Goal: Check status: Check status

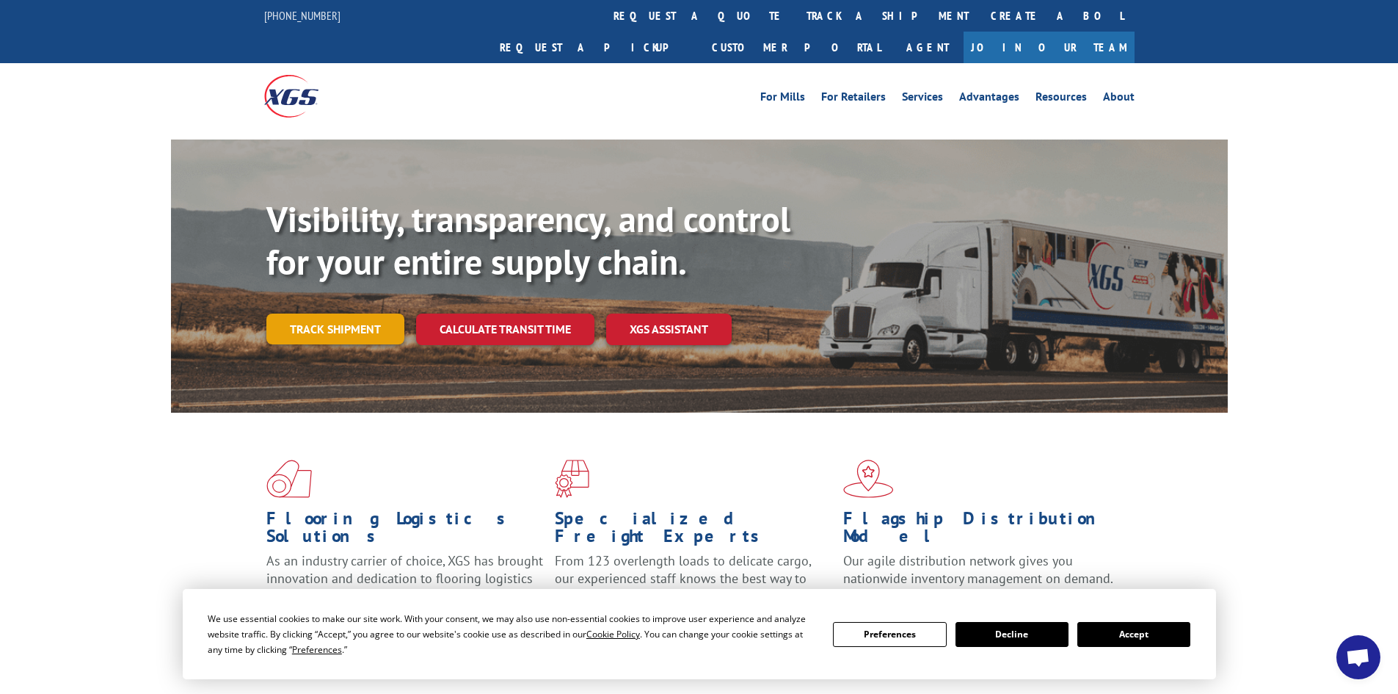
click at [283, 313] on link "Track shipment" at bounding box center [335, 328] width 138 height 31
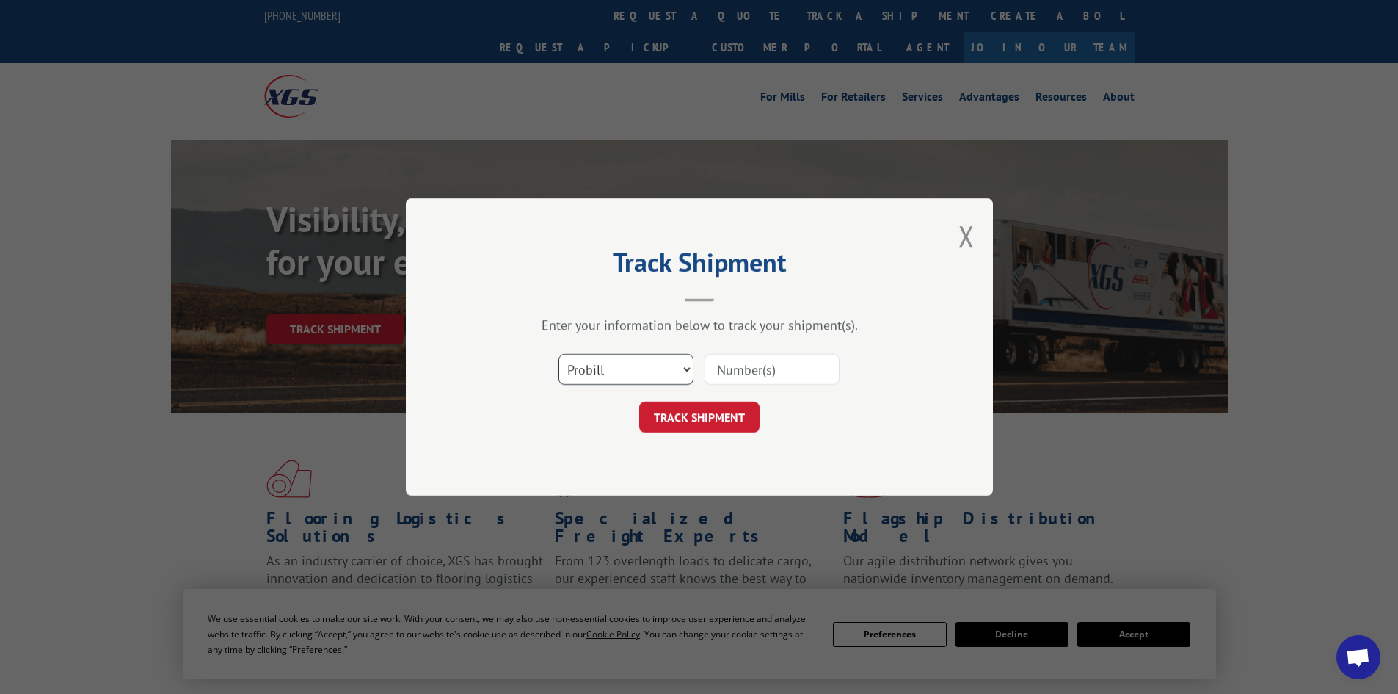
click at [680, 382] on select "Select category... Probill BOL PO" at bounding box center [626, 369] width 135 height 31
select select "bol"
click at [559, 354] on select "Select category... Probill BOL PO" at bounding box center [626, 369] width 135 height 31
click at [747, 361] on input at bounding box center [772, 369] width 135 height 31
paste input "6009126"
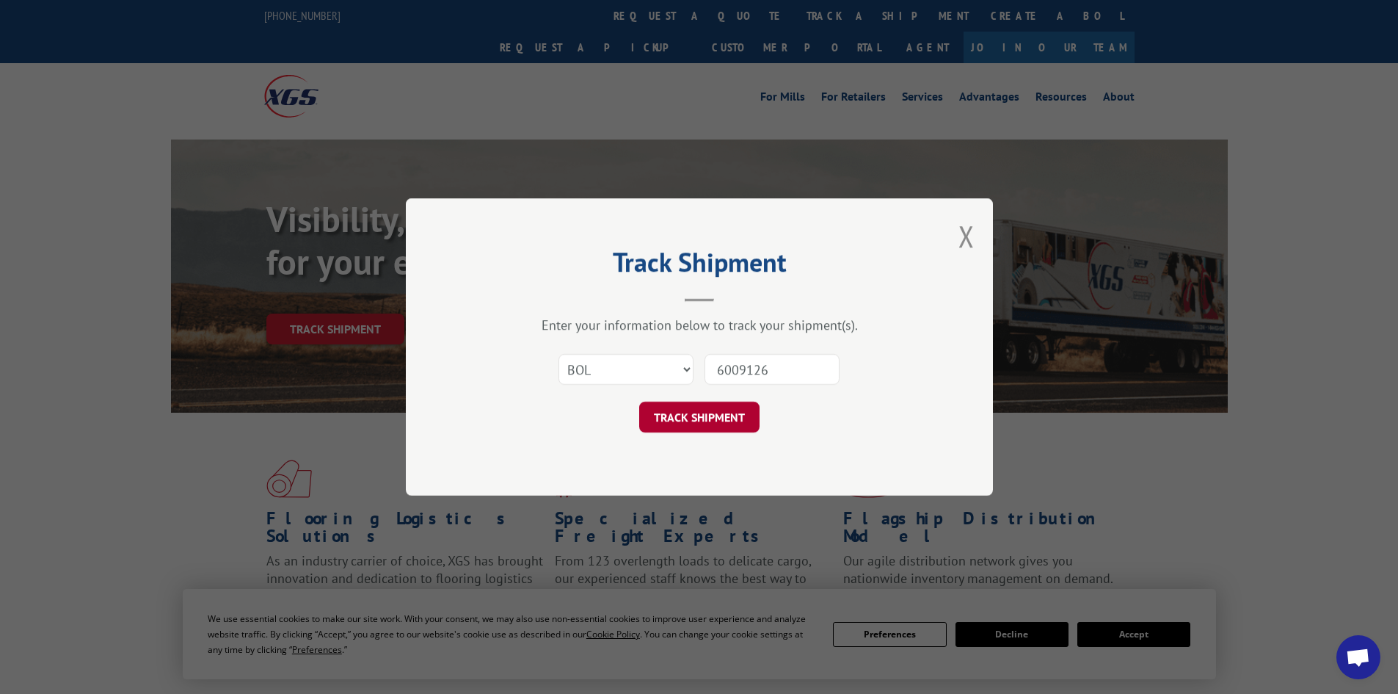
type input "6009126"
click at [711, 418] on button "TRACK SHIPMENT" at bounding box center [699, 417] width 120 height 31
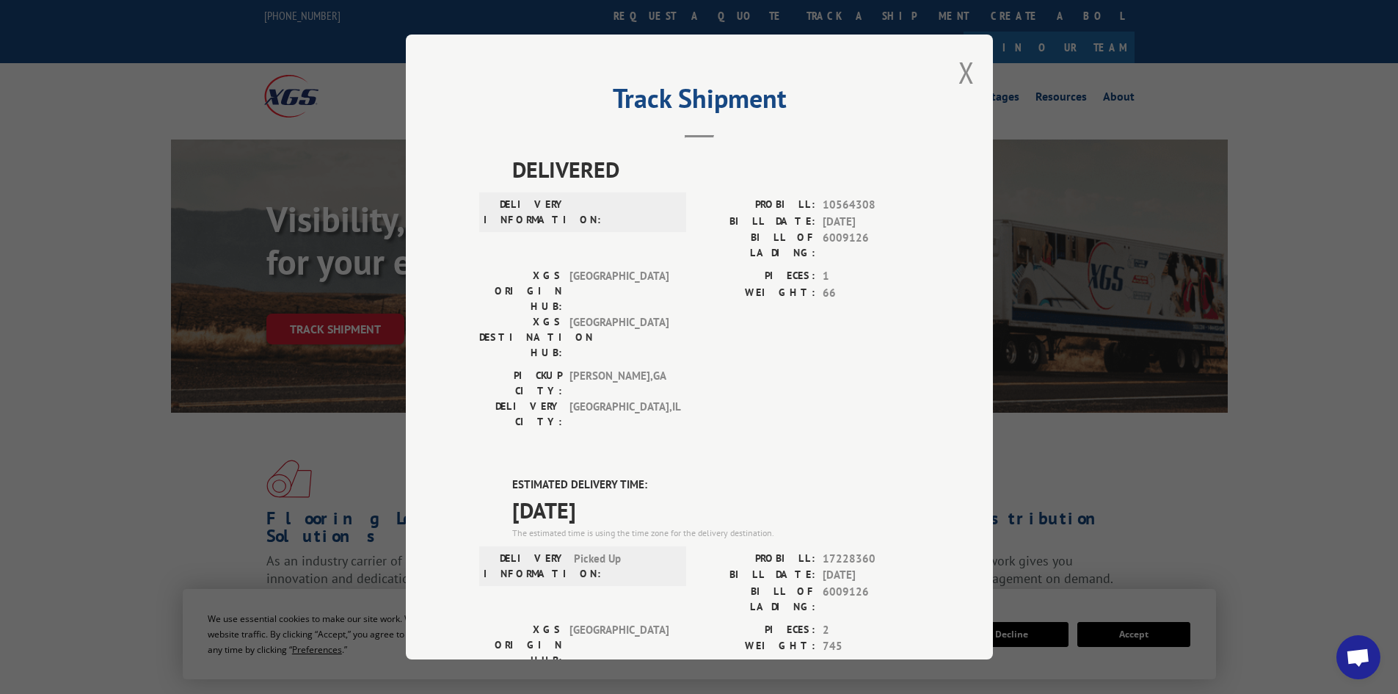
scroll to position [305, 0]
